Goal: Task Accomplishment & Management: Use online tool/utility

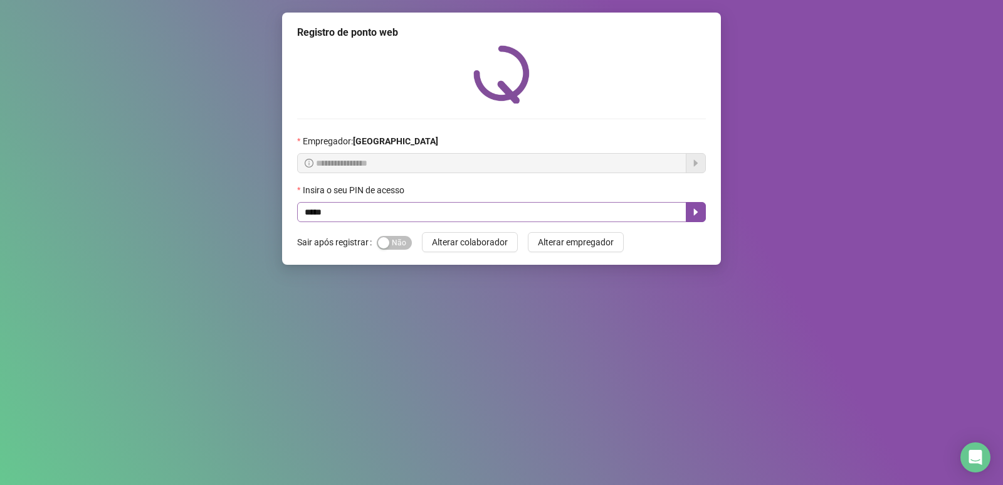
type input "*****"
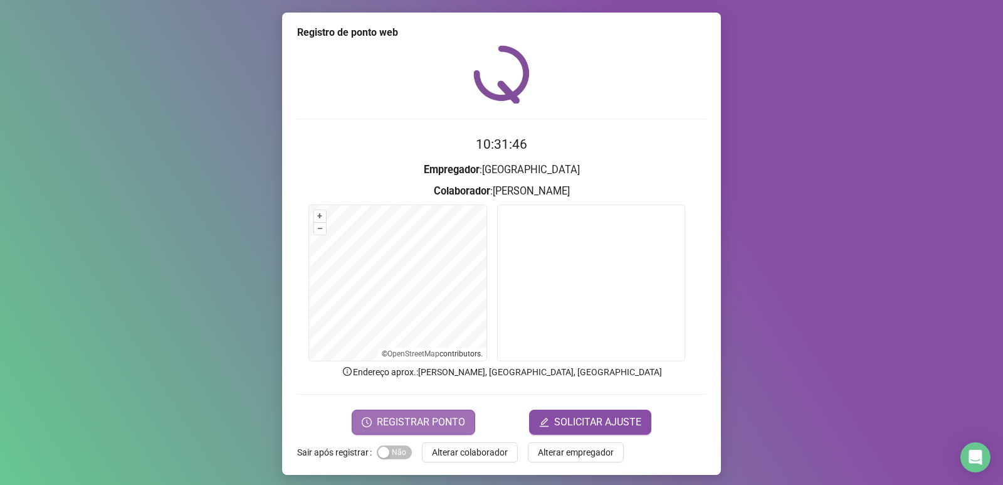
click at [427, 418] on span "REGISTRAR PONTO" at bounding box center [421, 422] width 88 height 15
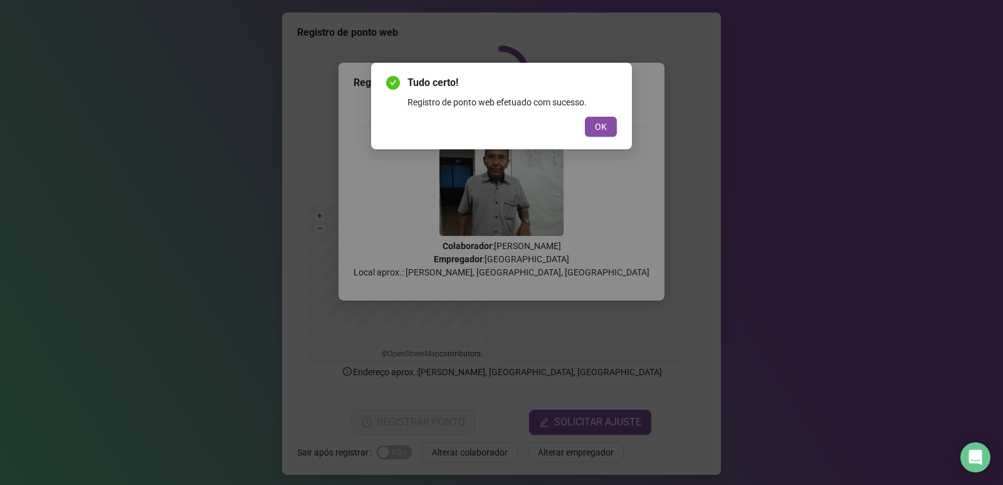
click at [599, 115] on div "Tudo certo! Registro de ponto web efetuado com sucesso. OK" at bounding box center [501, 105] width 231 height 61
click at [600, 125] on span "OK" at bounding box center [601, 127] width 12 height 14
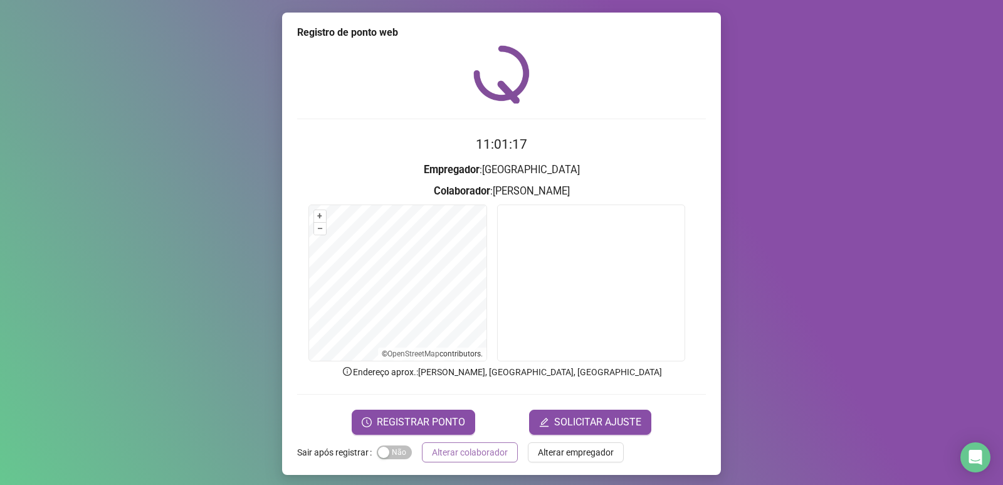
click at [467, 453] on span "Alterar colaborador" at bounding box center [470, 452] width 76 height 14
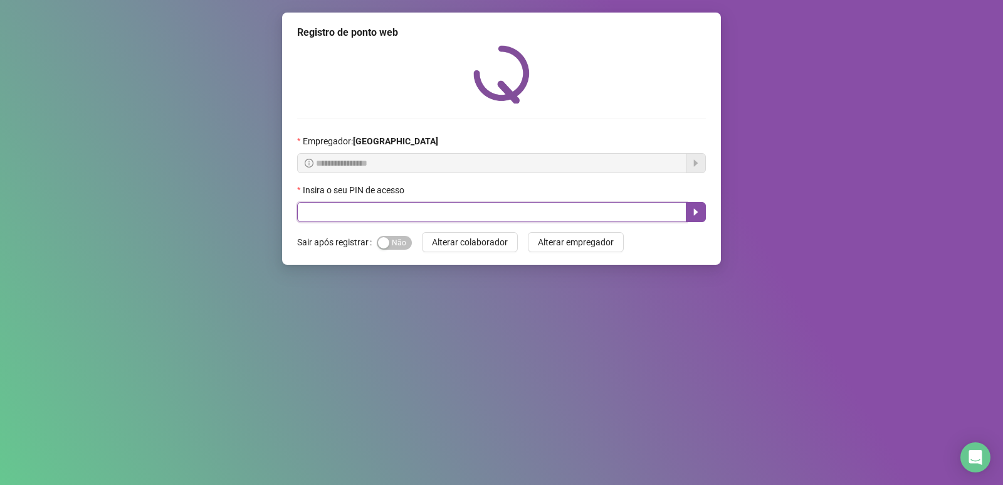
click at [516, 206] on input "text" at bounding box center [491, 212] width 389 height 20
type input "*****"
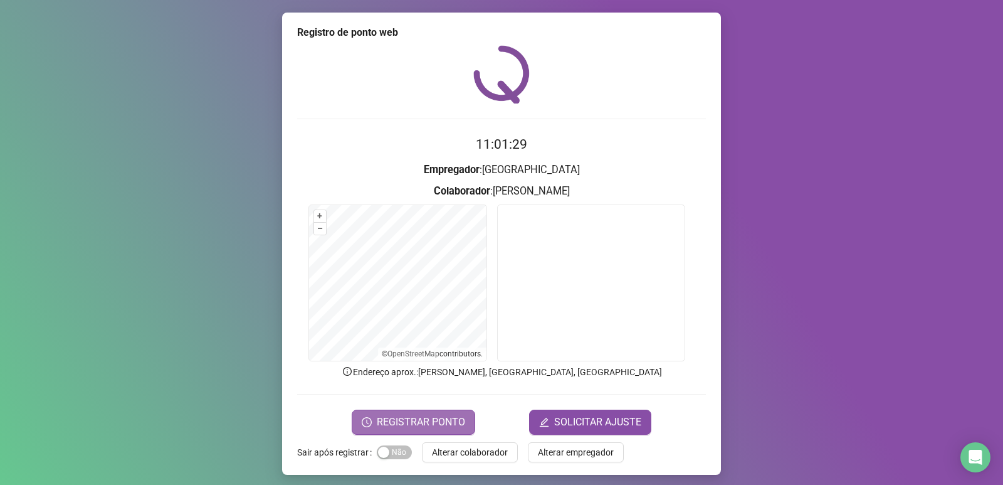
click at [417, 411] on button "REGISTRAR PONTO" at bounding box center [414, 422] width 124 height 25
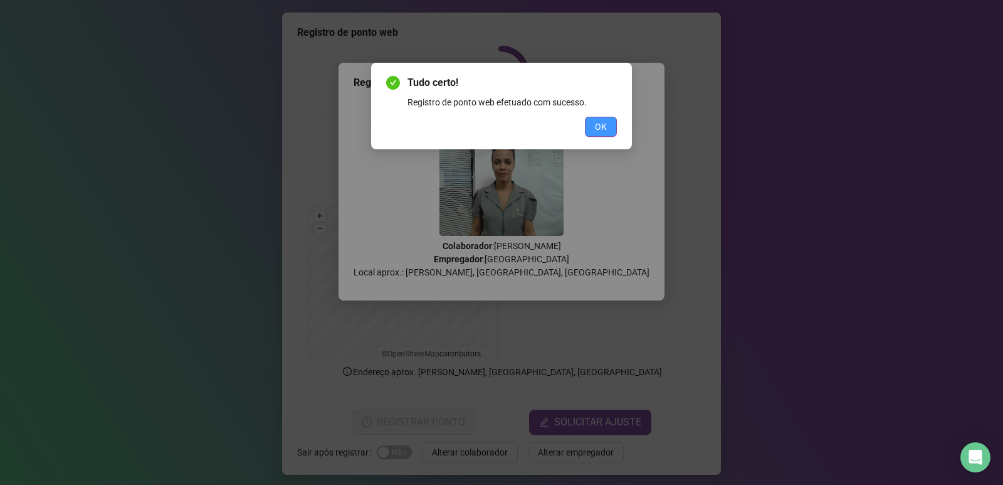
click at [599, 123] on span "OK" at bounding box center [601, 127] width 12 height 14
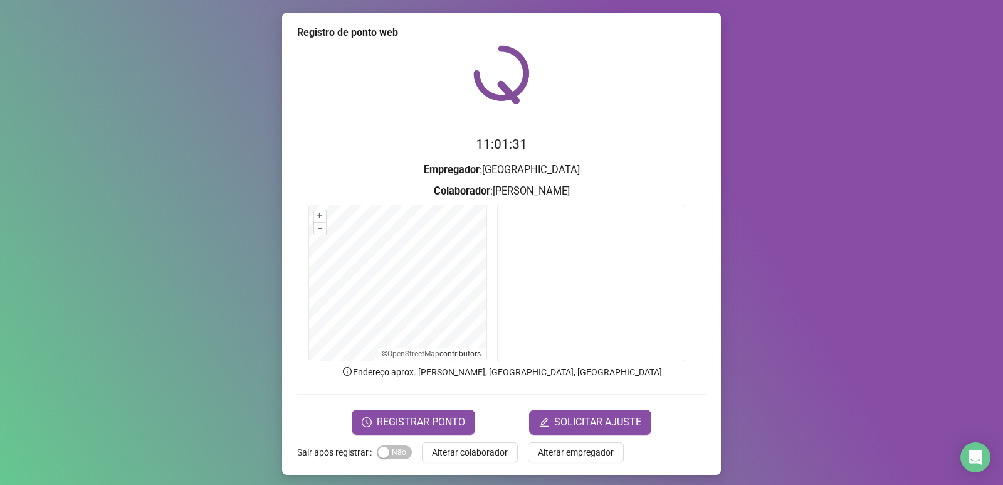
click at [465, 450] on span "Alterar colaborador" at bounding box center [470, 452] width 76 height 14
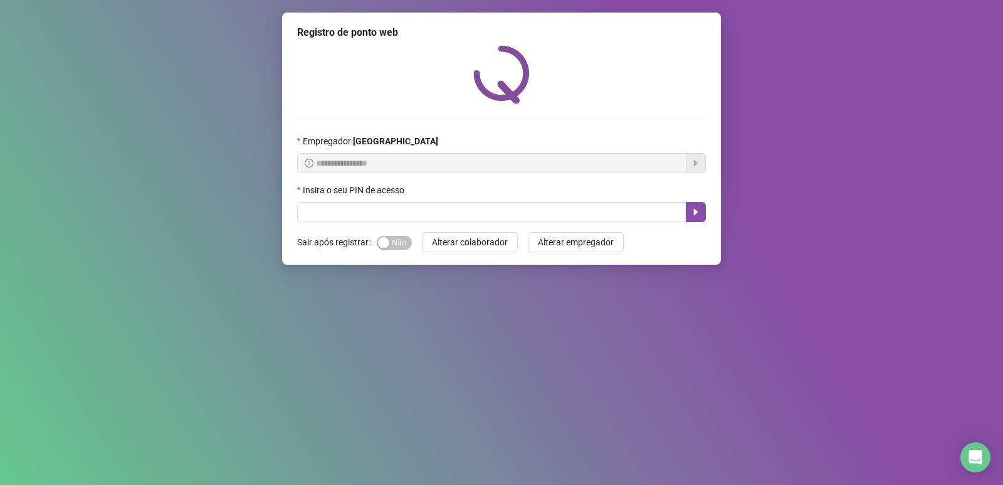
click at [445, 200] on div "Insira o seu PIN de acesso" at bounding box center [501, 192] width 409 height 19
click at [445, 208] on input "text" at bounding box center [491, 212] width 389 height 20
type input "*****"
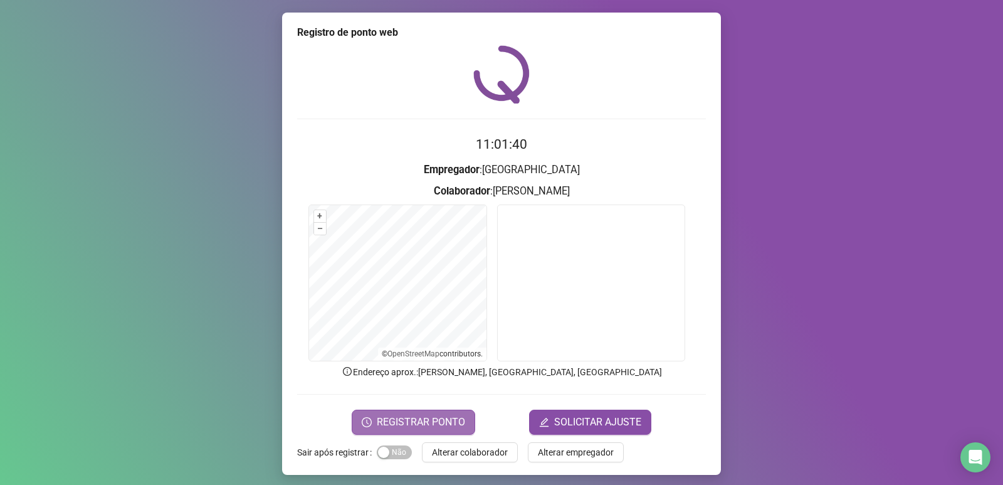
click at [454, 415] on span "REGISTRAR PONTO" at bounding box center [421, 422] width 88 height 15
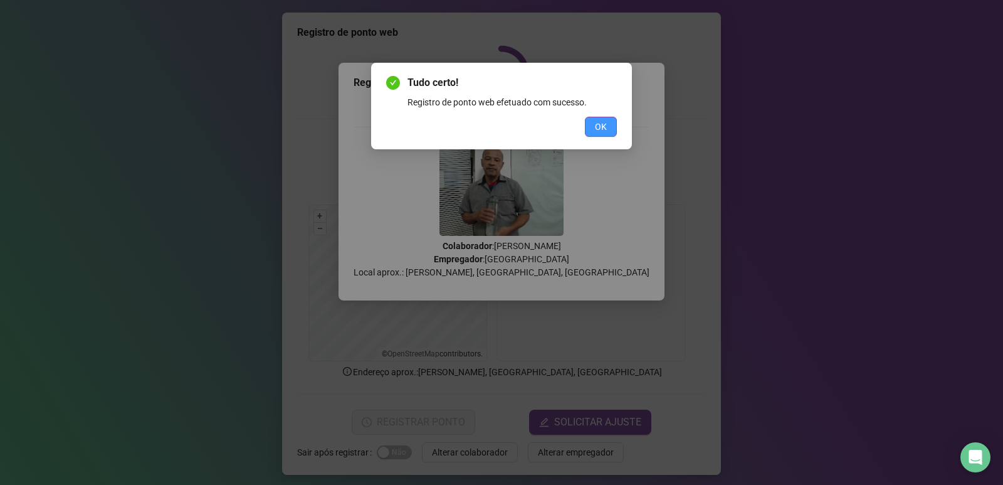
click at [596, 120] on span "OK" at bounding box center [601, 127] width 12 height 14
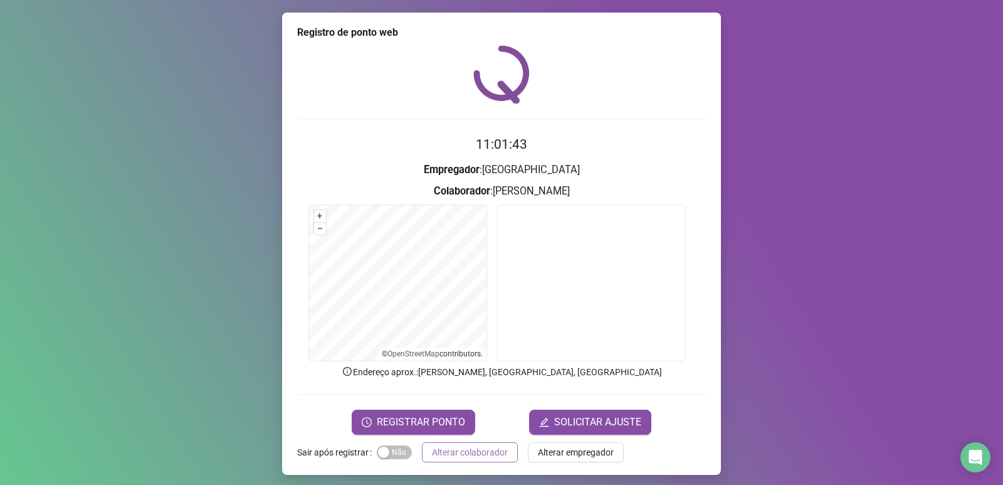
click at [479, 451] on span "Alterar colaborador" at bounding box center [470, 452] width 76 height 14
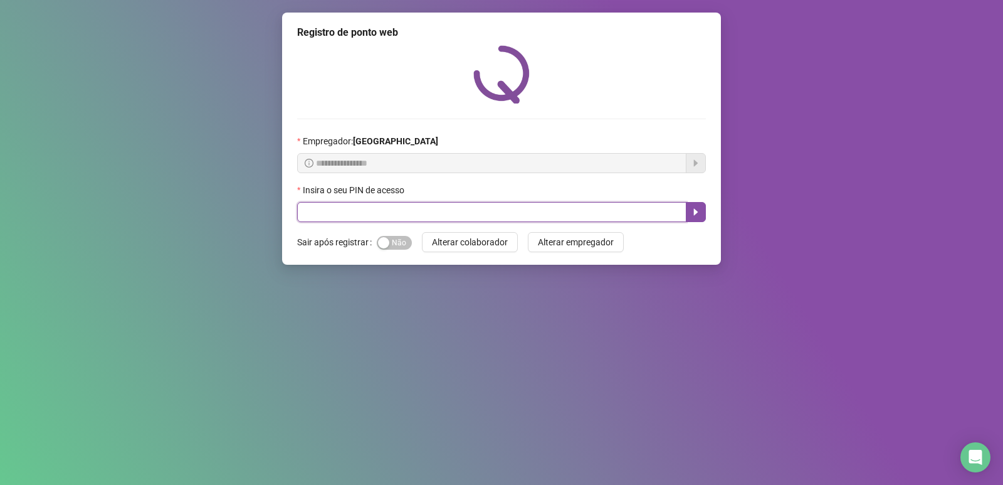
click at [371, 209] on input "text" at bounding box center [491, 212] width 389 height 20
type input "*****"
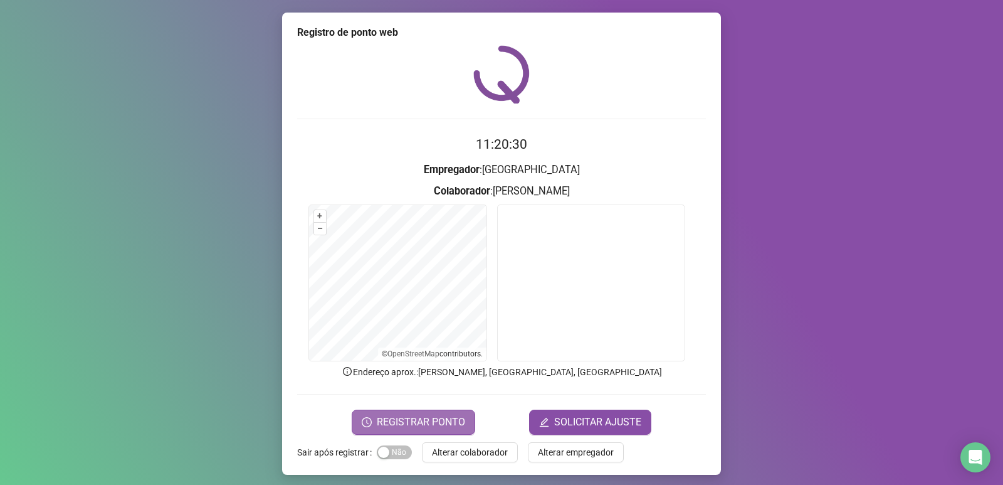
click at [445, 424] on span "REGISTRAR PONTO" at bounding box center [421, 422] width 88 height 15
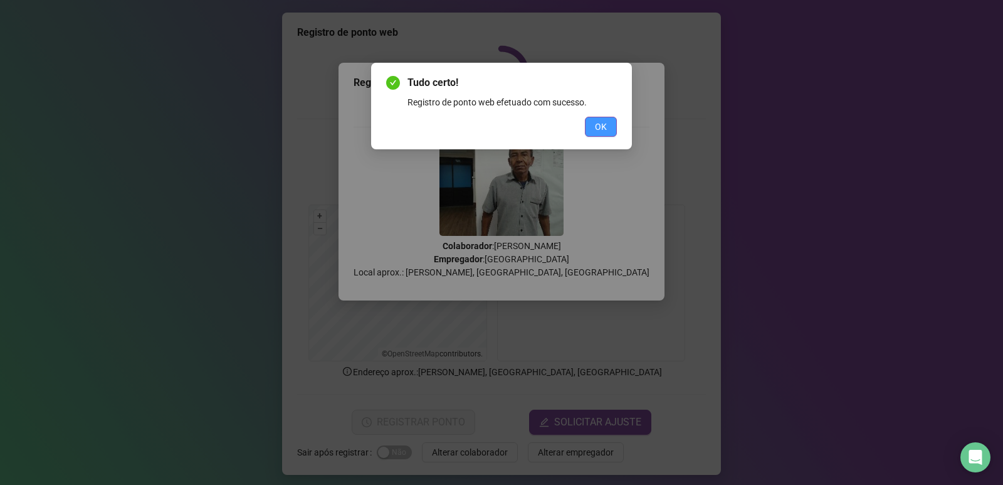
click at [605, 129] on span "OK" at bounding box center [601, 127] width 12 height 14
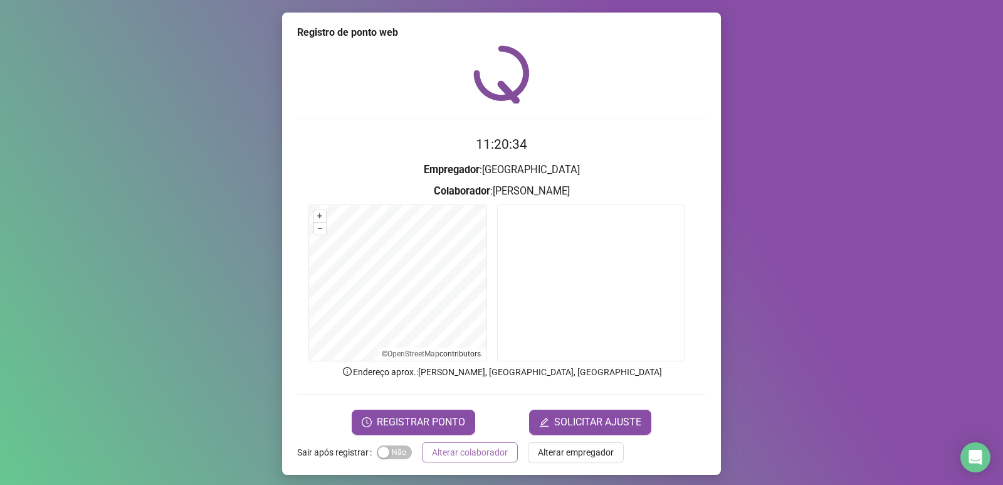
click at [442, 452] on span "Alterar colaborador" at bounding box center [470, 452] width 76 height 14
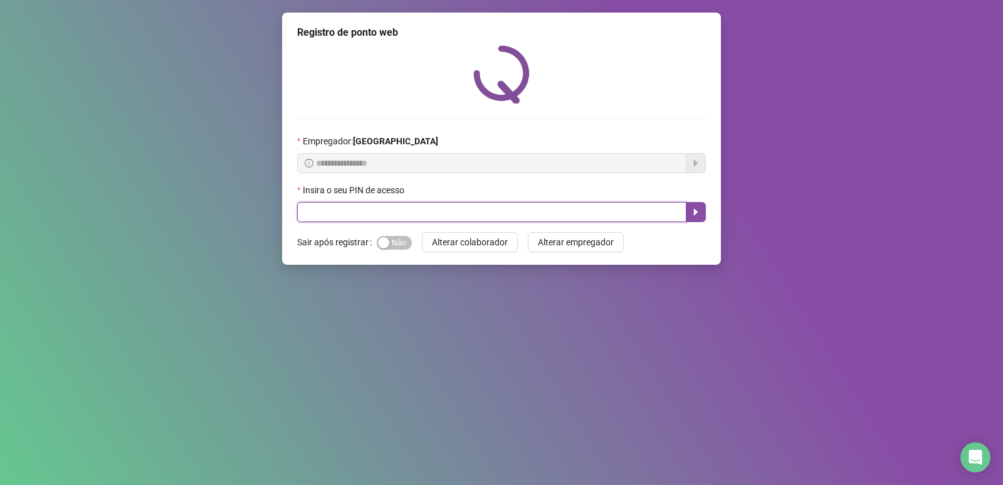
click at [366, 217] on input "text" at bounding box center [491, 212] width 389 height 20
type input "*****"
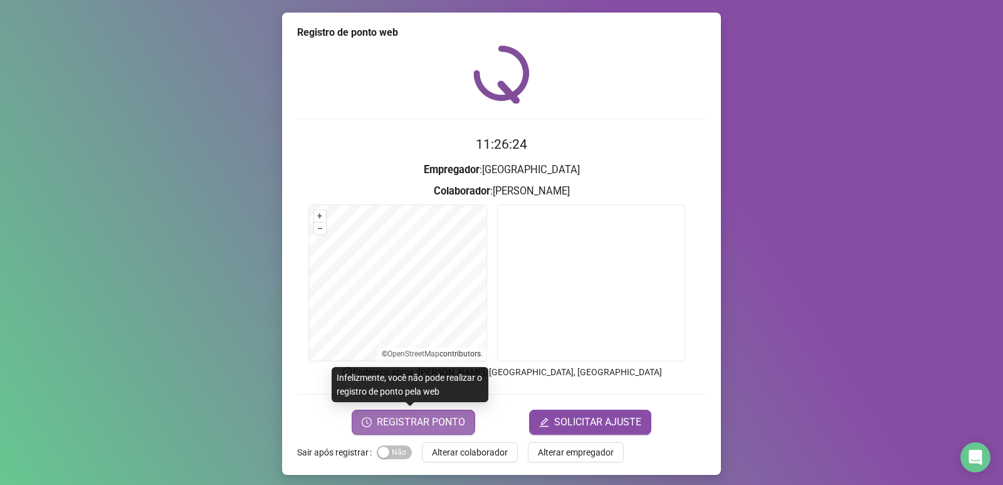
click at [410, 428] on span "REGISTRAR PONTO" at bounding box center [421, 422] width 88 height 15
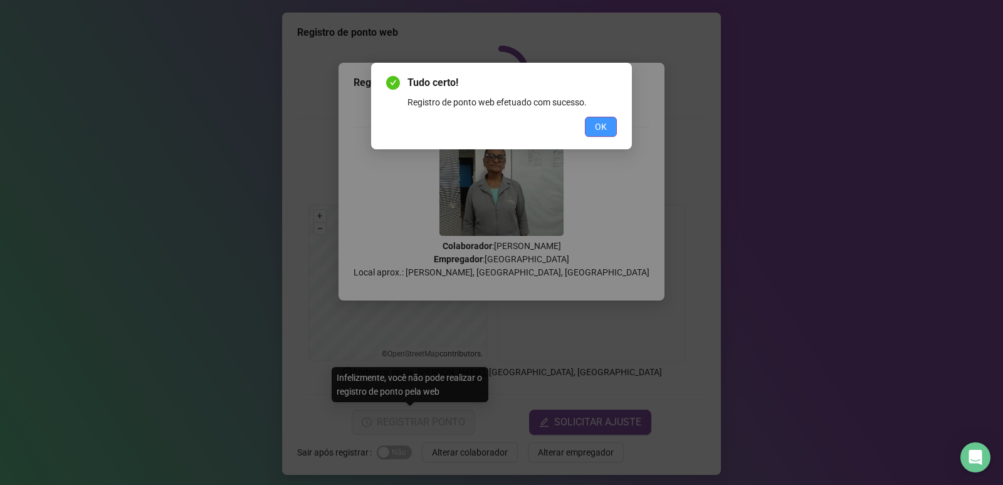
click at [609, 121] on button "OK" at bounding box center [601, 127] width 32 height 20
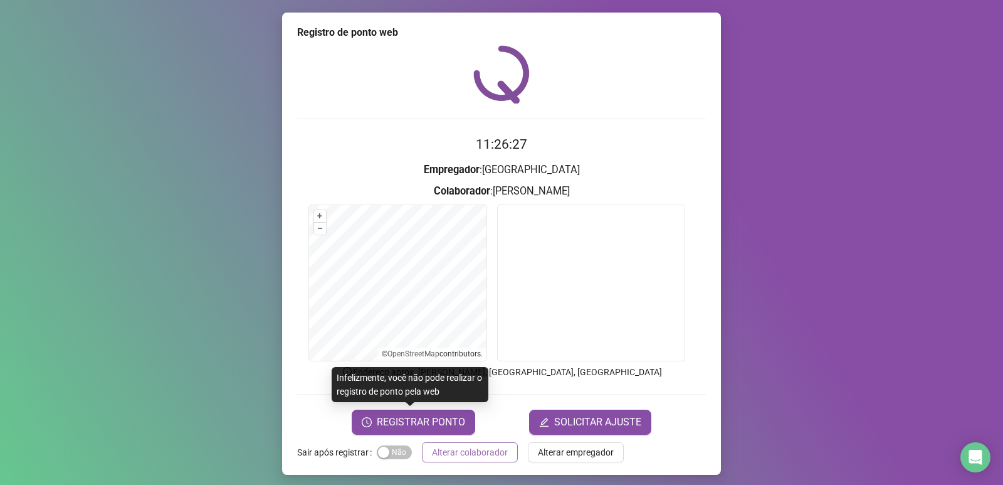
click at [461, 450] on span "Alterar colaborador" at bounding box center [470, 452] width 76 height 14
